Goal: Task Accomplishment & Management: Use online tool/utility

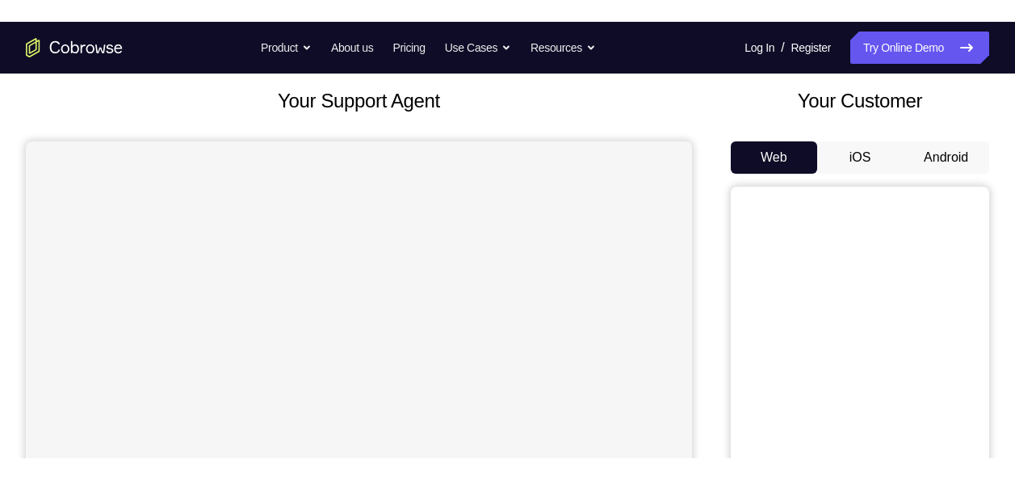
scroll to position [85, 0]
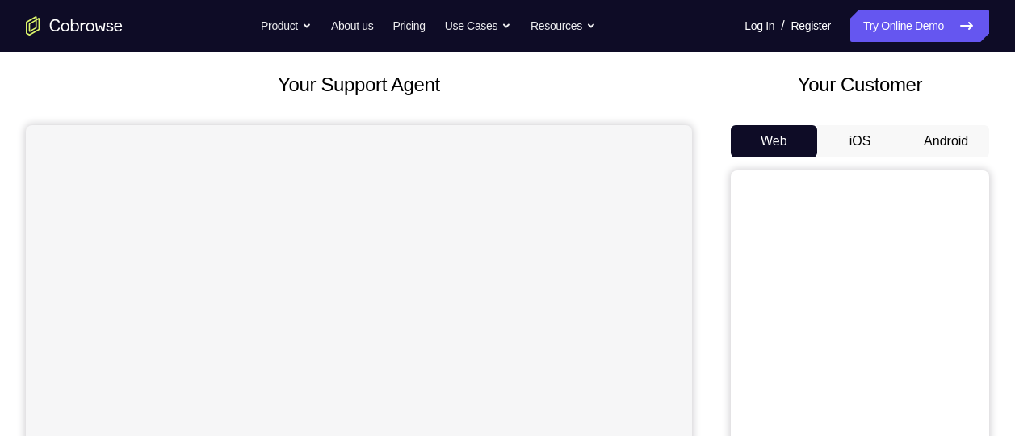
click at [965, 141] on button "Android" at bounding box center [946, 141] width 86 height 32
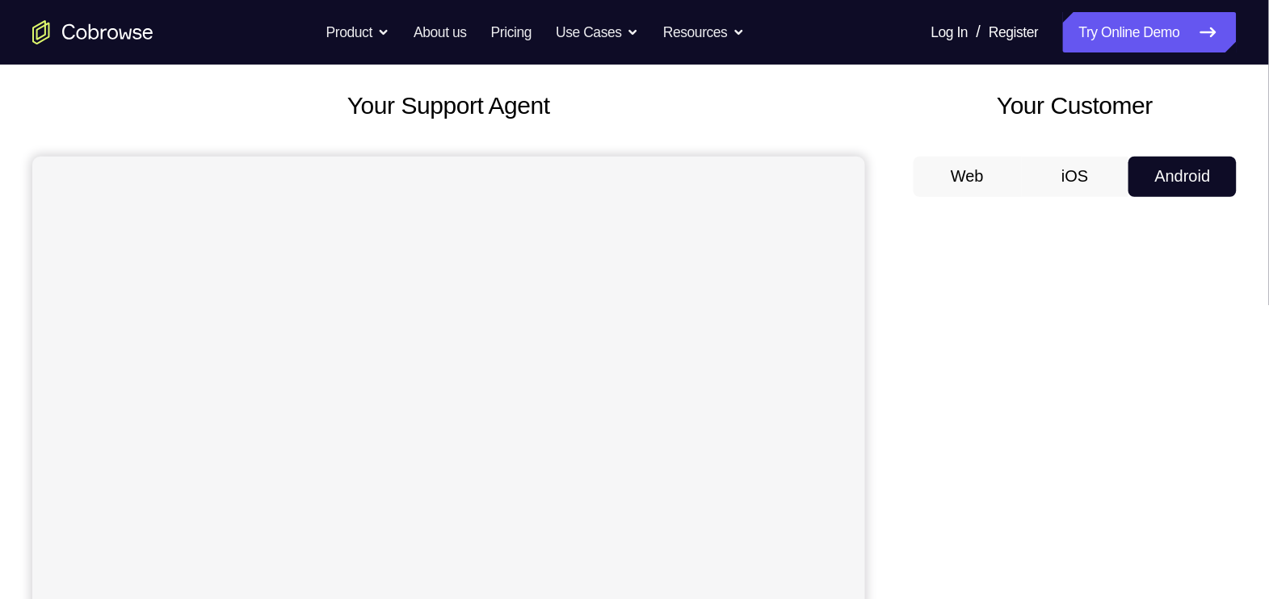
scroll to position [84, 0]
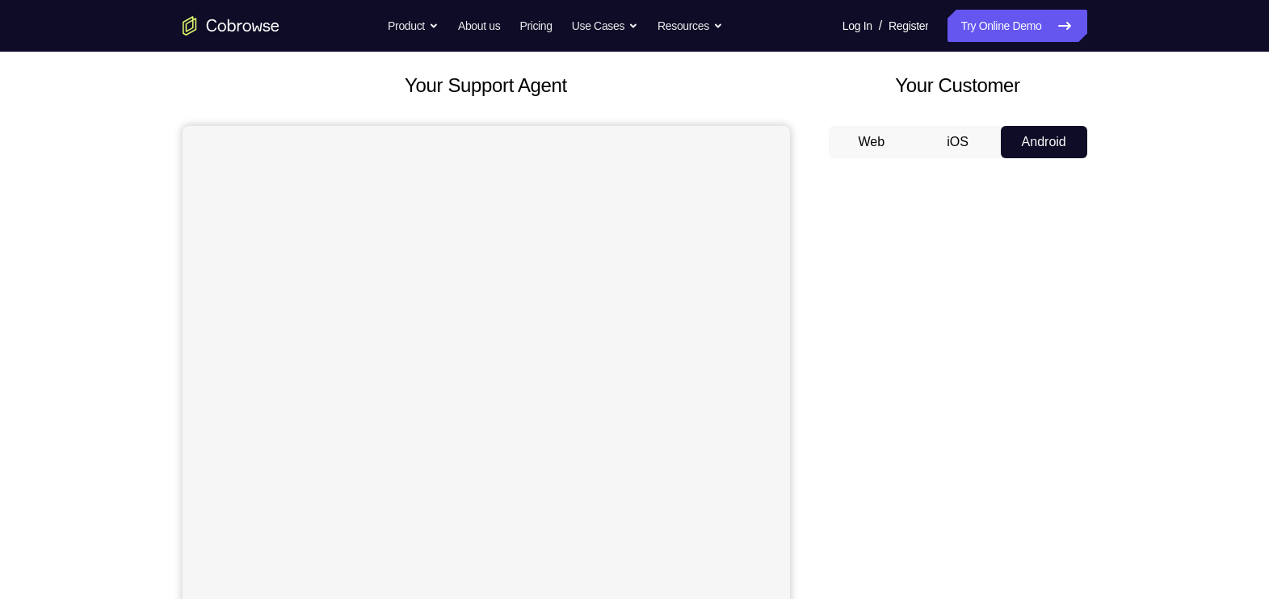
drag, startPoint x: 999, startPoint y: 5, endPoint x: 775, endPoint y: 103, distance: 244.5
click at [775, 103] on div "Your Support Agent" at bounding box center [486, 369] width 607 height 597
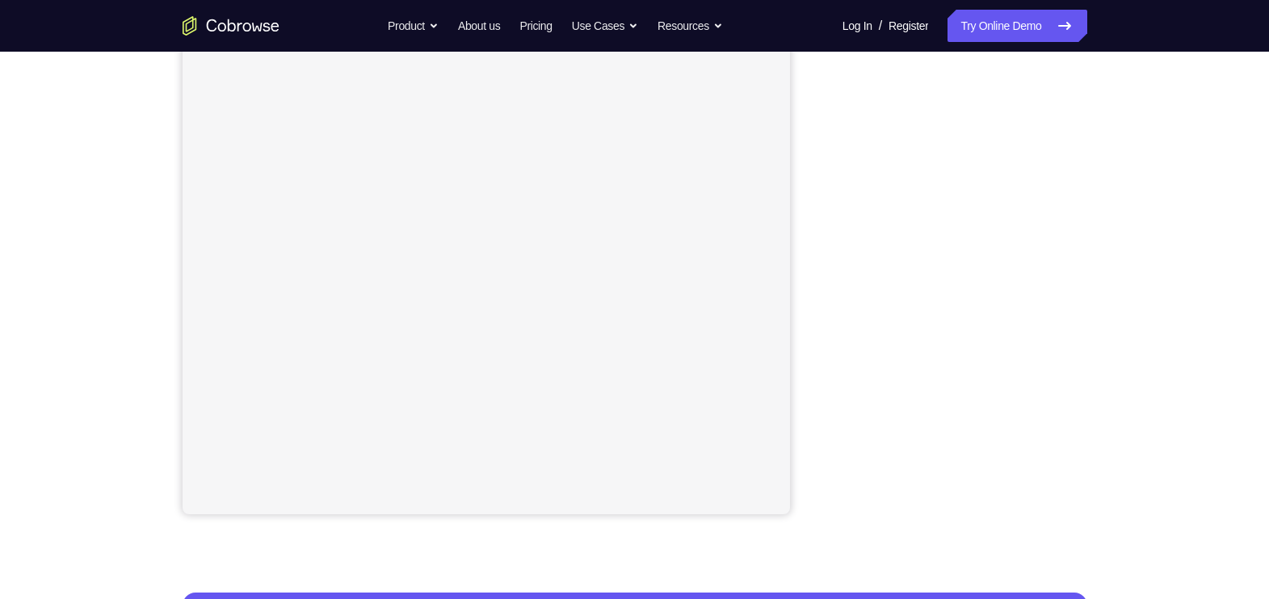
scroll to position [242, 0]
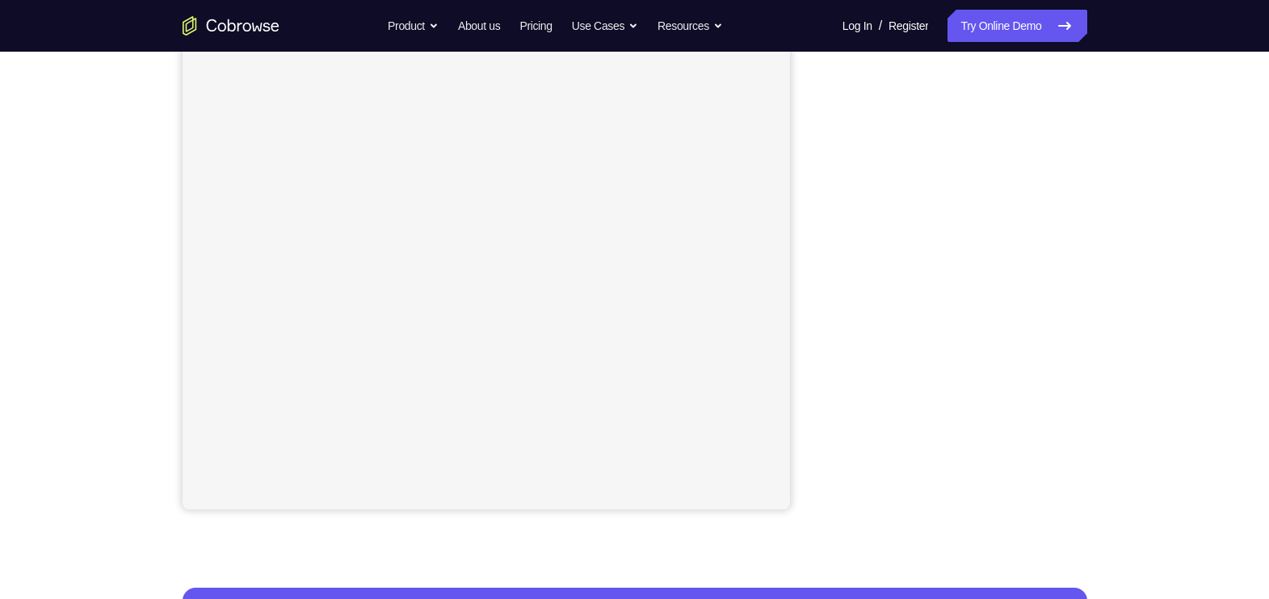
drag, startPoint x: 839, startPoint y: 221, endPoint x: 814, endPoint y: 376, distance: 157.1
click at [814, 376] on div "Your Support Agent Your Customer Web iOS Android" at bounding box center [635, 212] width 905 height 597
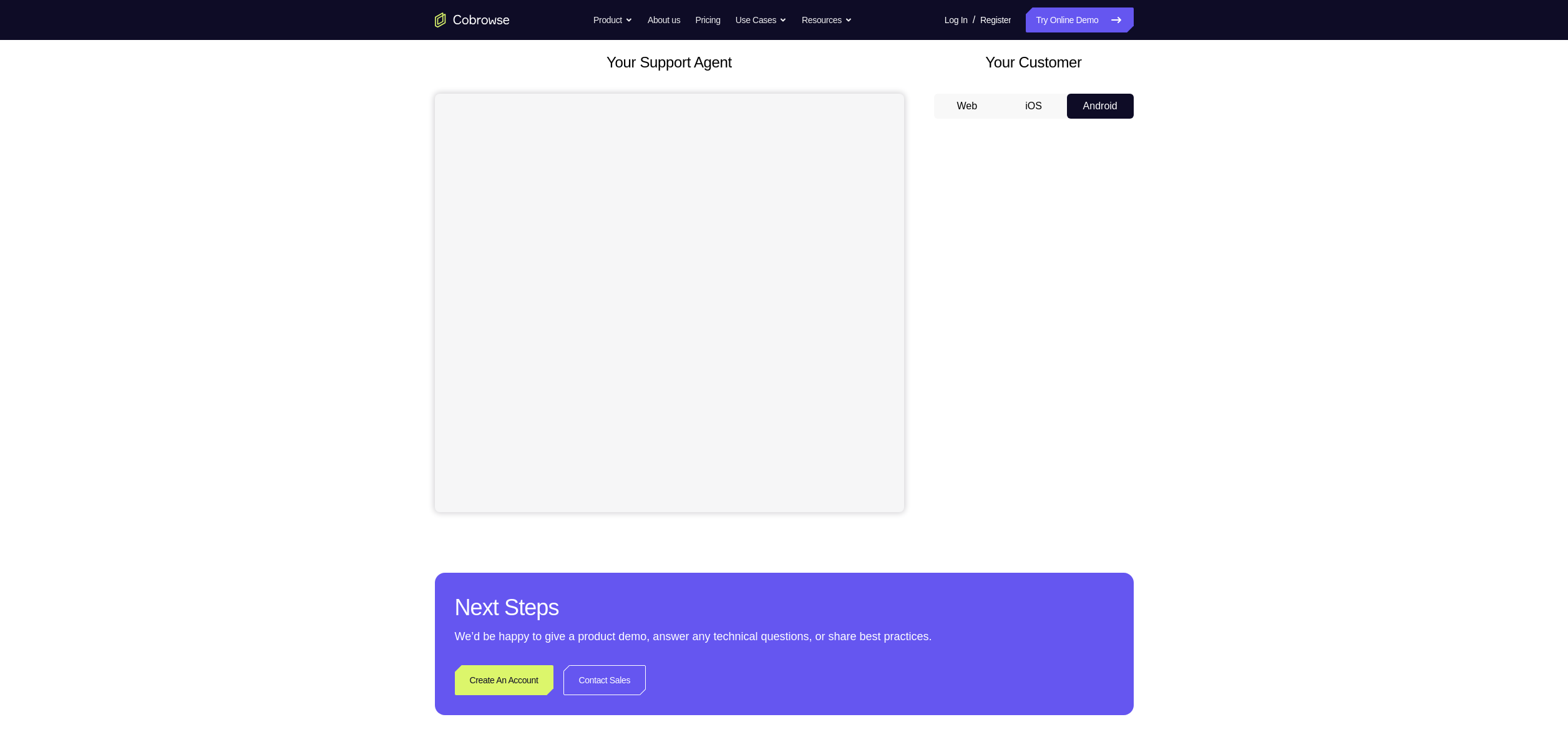
scroll to position [63, 0]
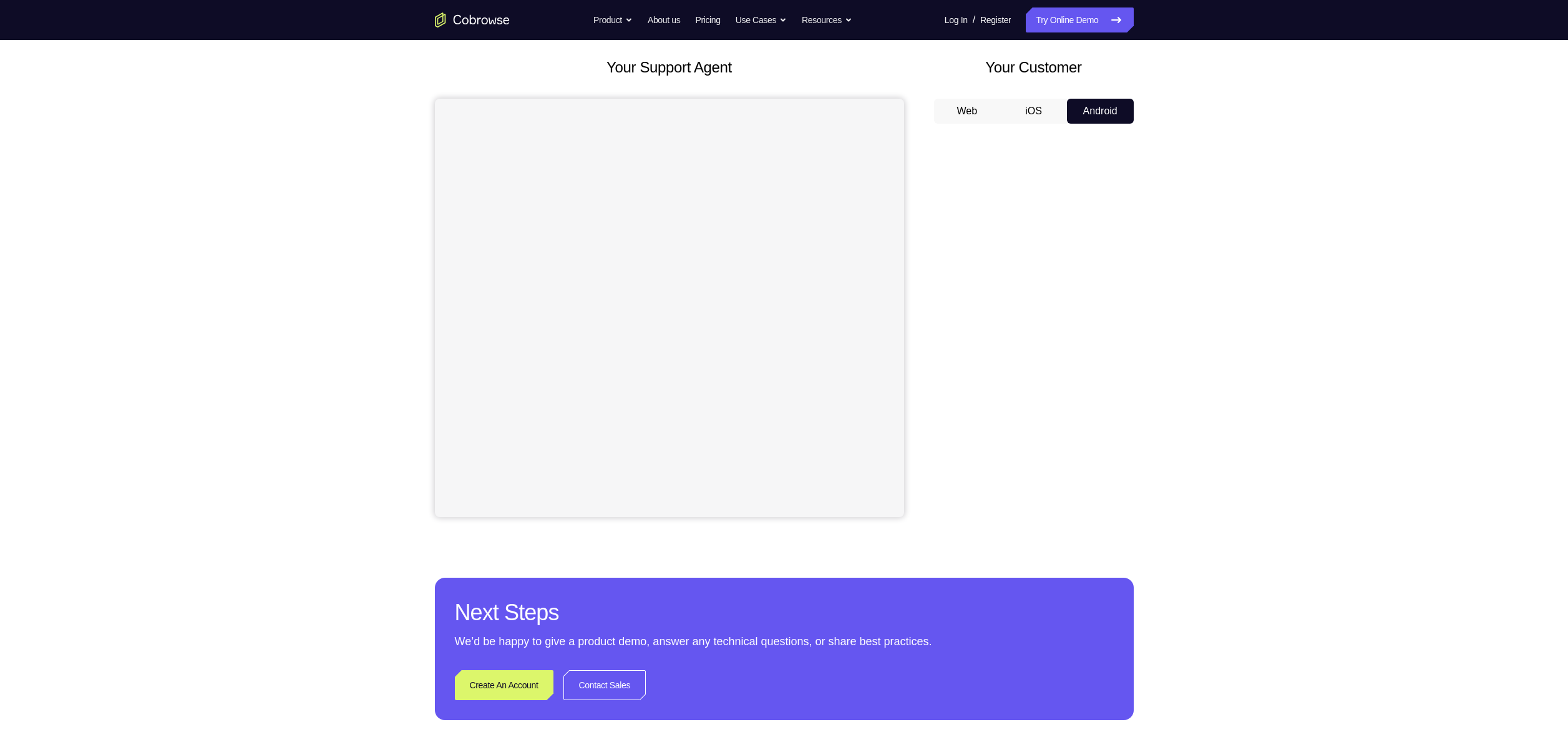
drag, startPoint x: 1133, startPoint y: 342, endPoint x: 1149, endPoint y: 298, distance: 46.8
click at [784, 298] on div "Your Support Agent Your Customer Web iOS Android Next Steps We’d be happy to gi…" at bounding box center [784, 387] width 799 height 823
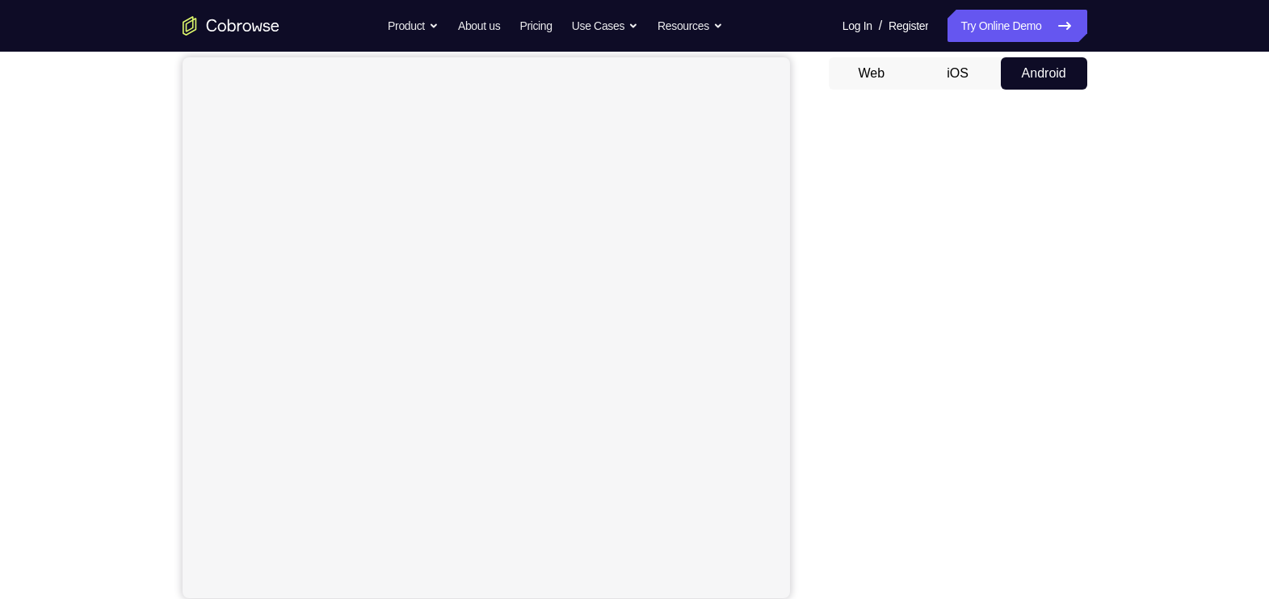
scroll to position [152, 0]
drag, startPoint x: 1075, startPoint y: 351, endPoint x: 805, endPoint y: 366, distance: 271.0
click at [805, 366] on div "Your Support Agent Your Customer Web iOS Android" at bounding box center [635, 301] width 905 height 597
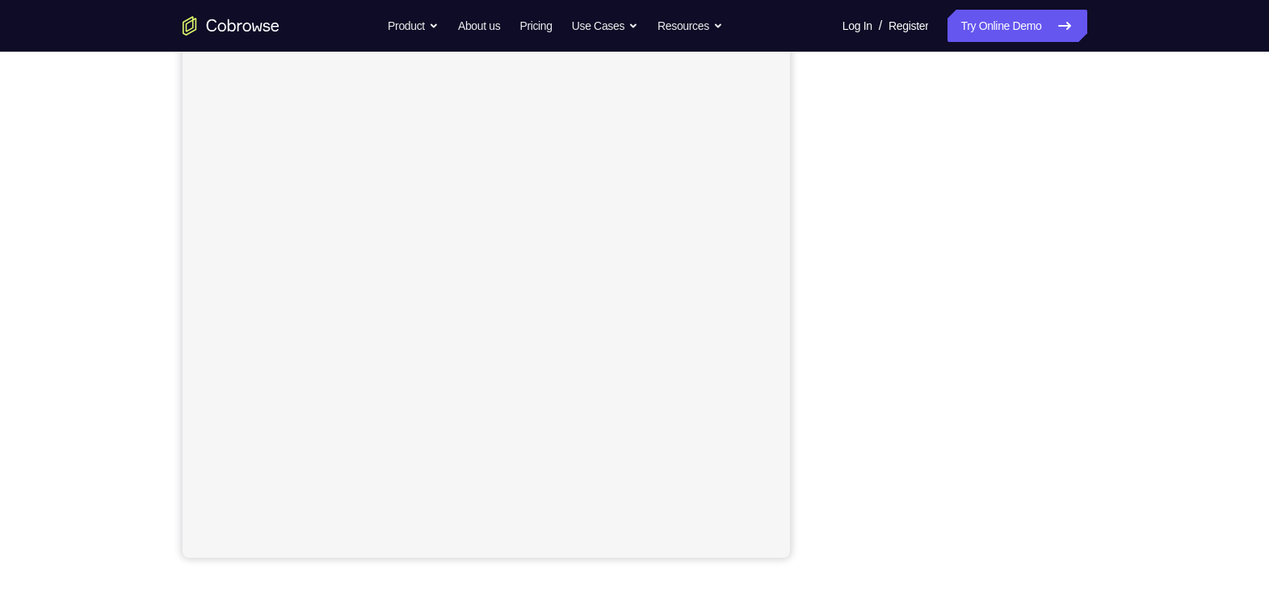
scroll to position [181, 0]
drag, startPoint x: 1074, startPoint y: 406, endPoint x: 842, endPoint y: 354, distance: 238.3
click at [842, 354] on div at bounding box center [958, 322] width 258 height 497
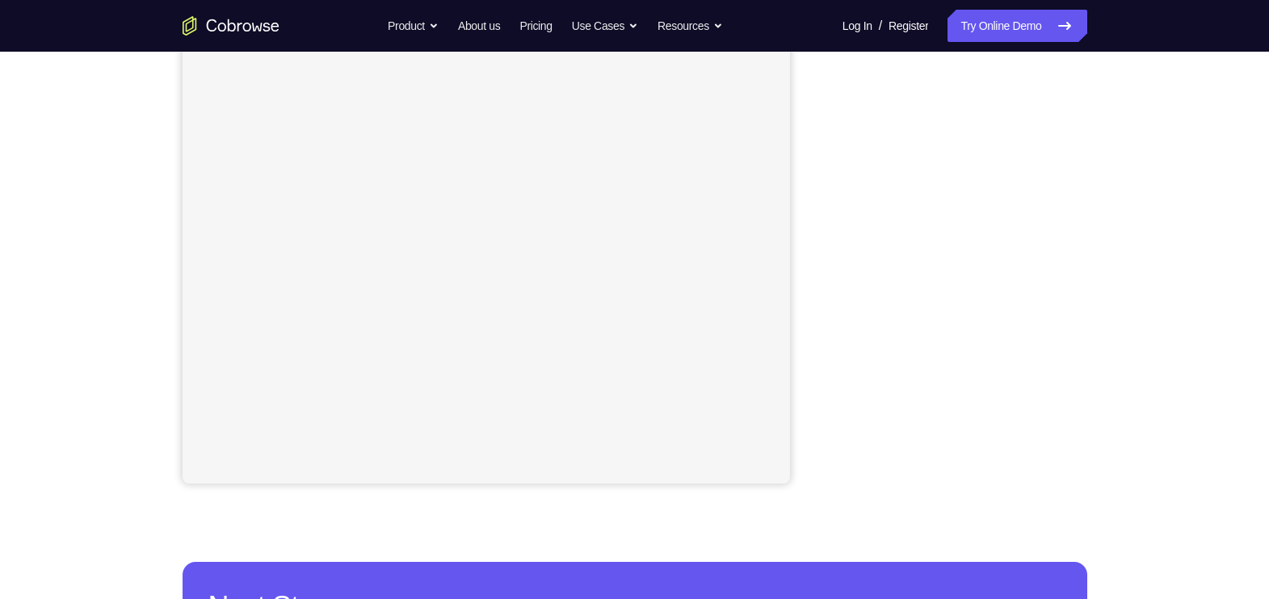
scroll to position [197, 0]
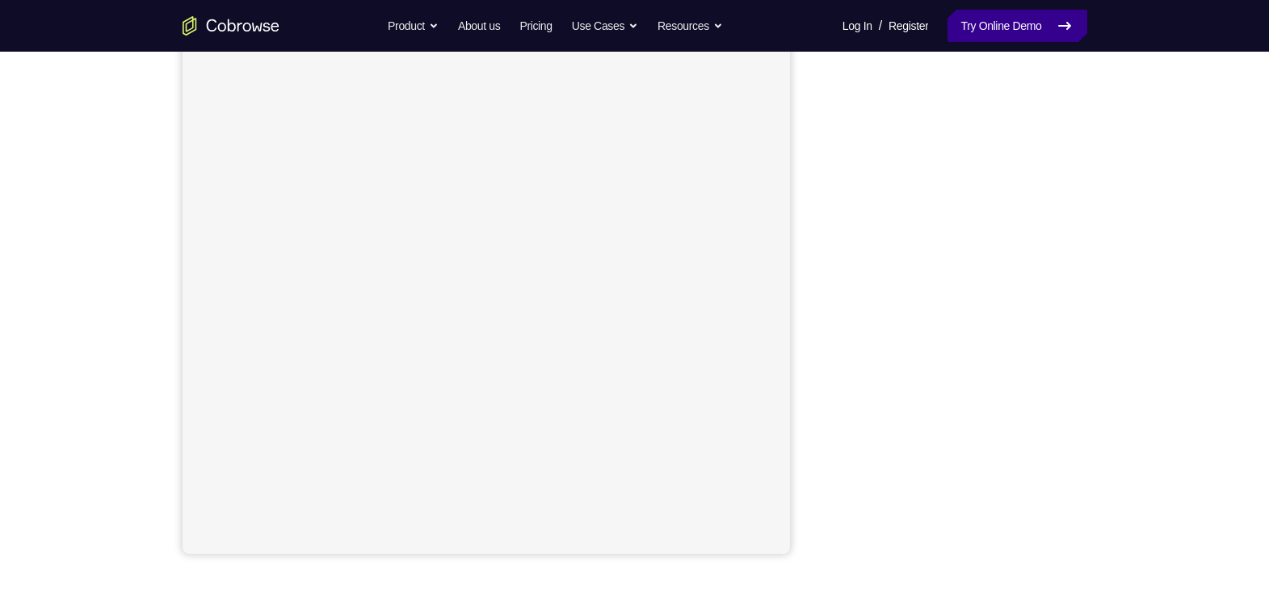
click at [1002, 23] on link "Try Online Demo" at bounding box center [1017, 26] width 139 height 32
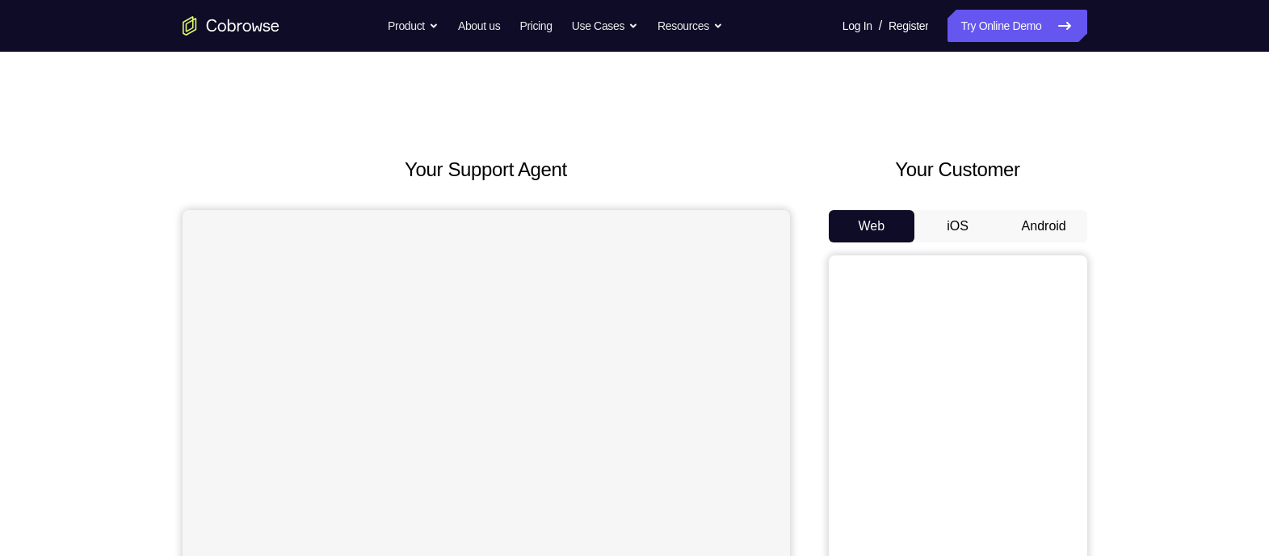
click at [1056, 229] on button "Android" at bounding box center [1044, 226] width 86 height 32
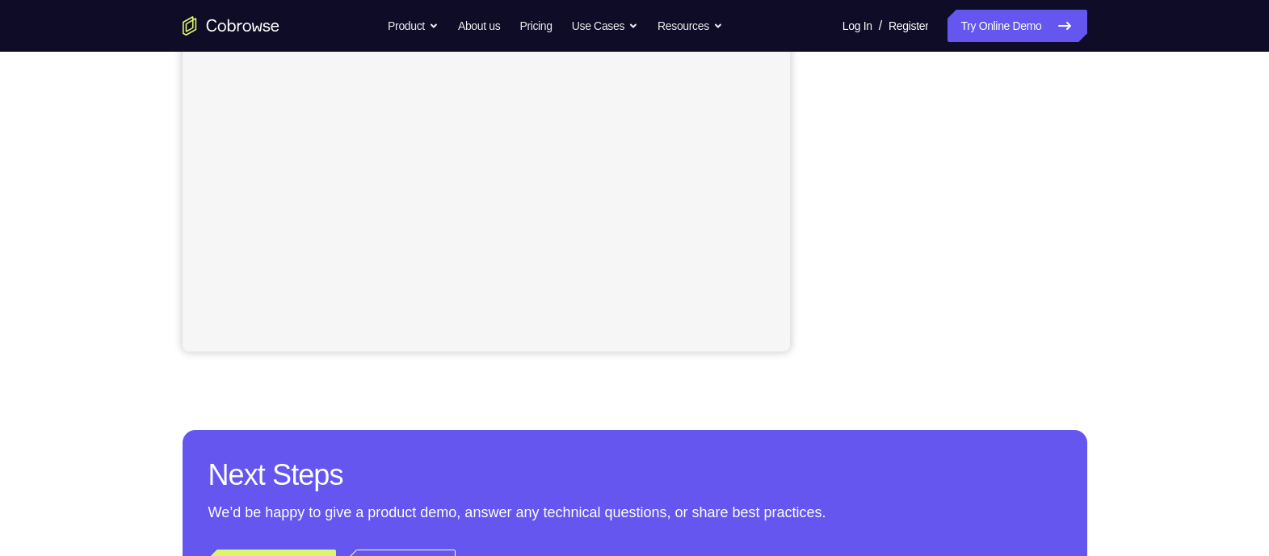
scroll to position [347, 0]
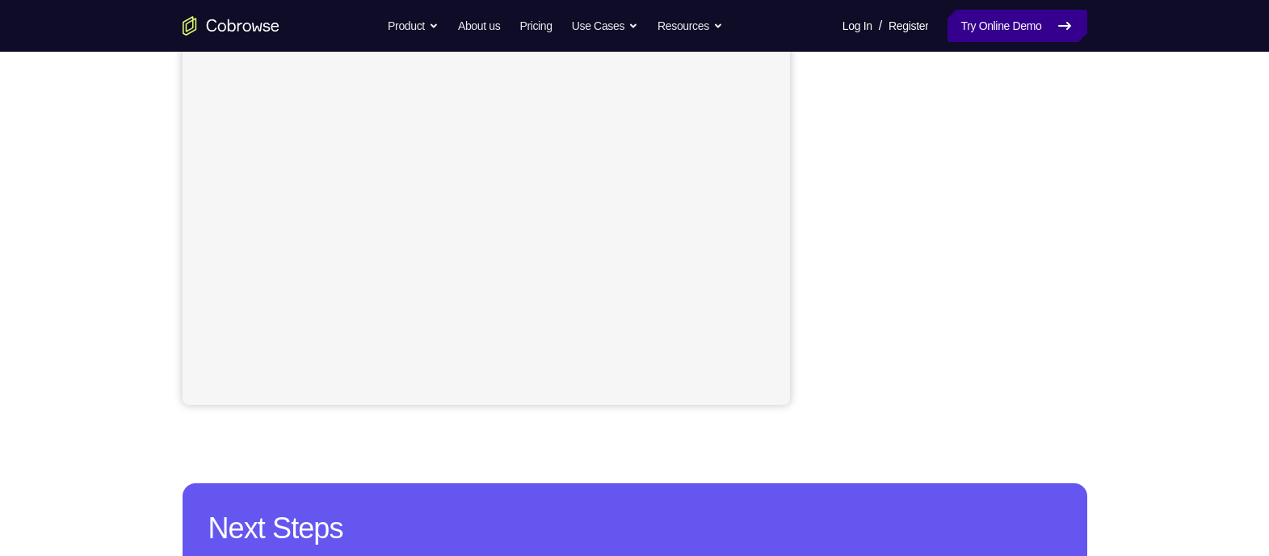
click at [1024, 21] on link "Try Online Demo" at bounding box center [1017, 26] width 139 height 32
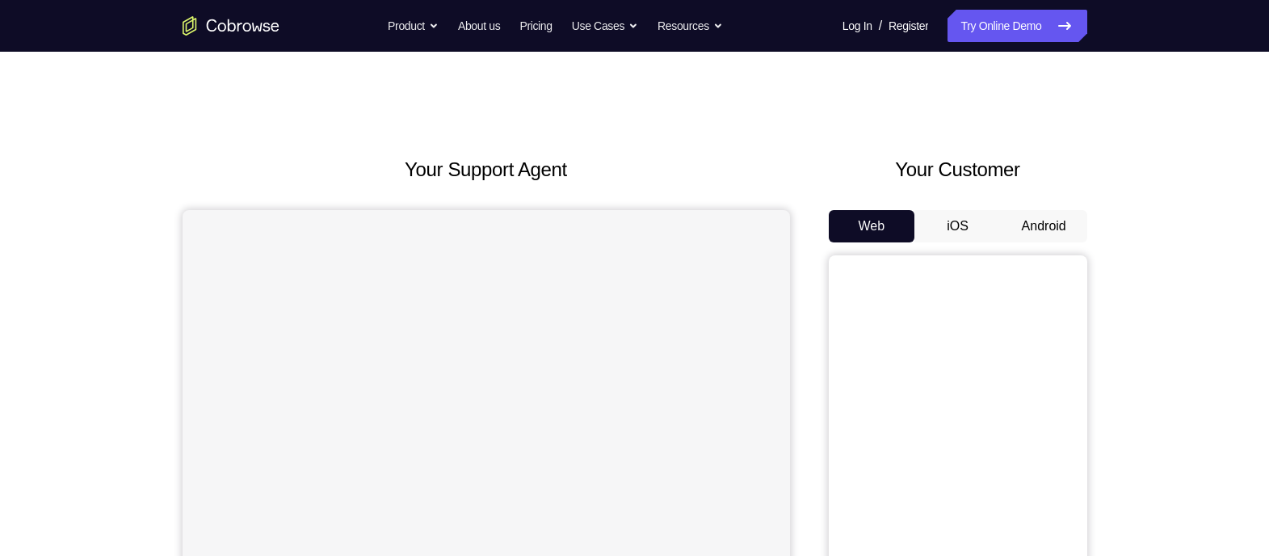
click at [1036, 224] on button "Android" at bounding box center [1044, 226] width 86 height 32
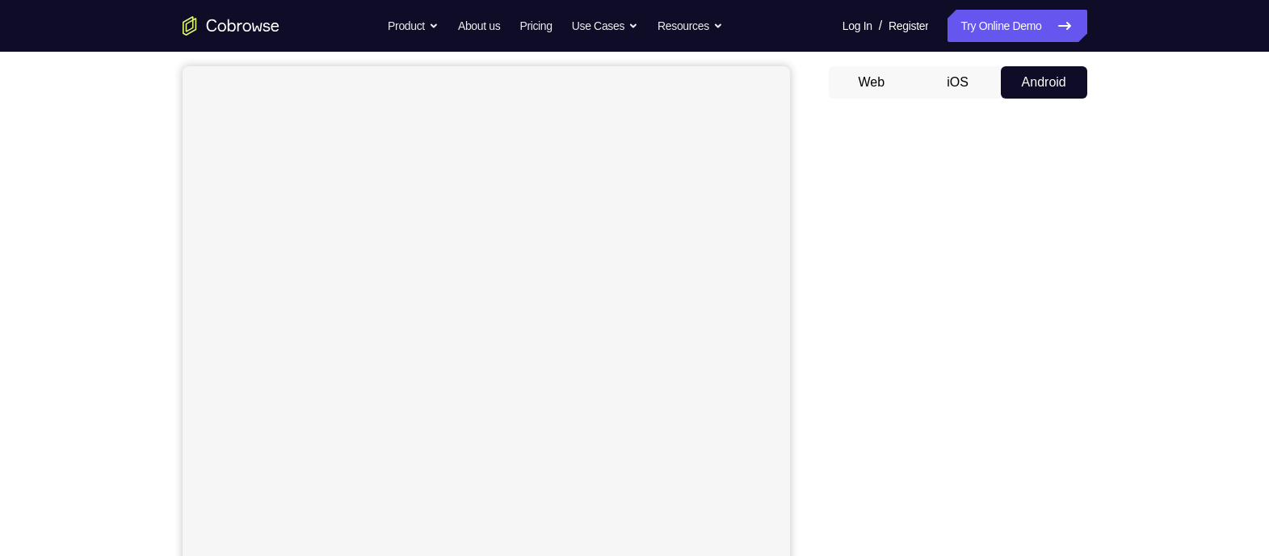
scroll to position [237, 0]
